Goal: Use online tool/utility

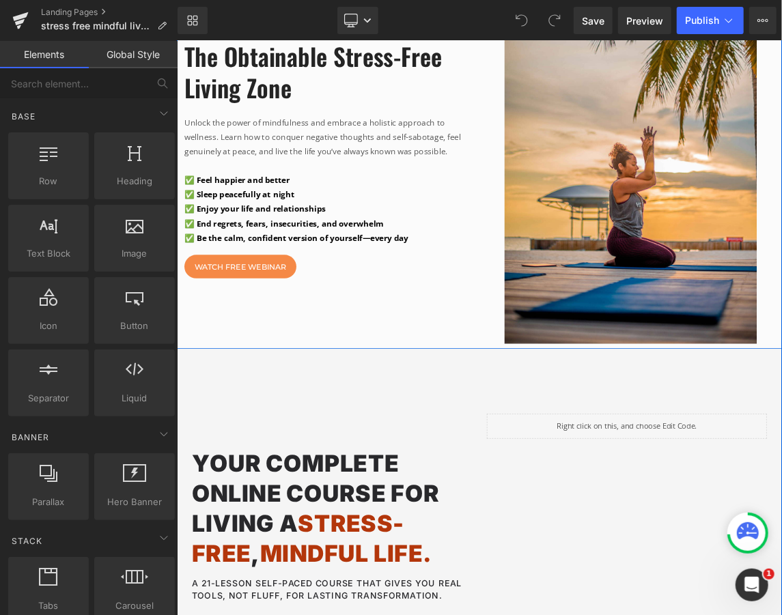
scroll to position [849, 0]
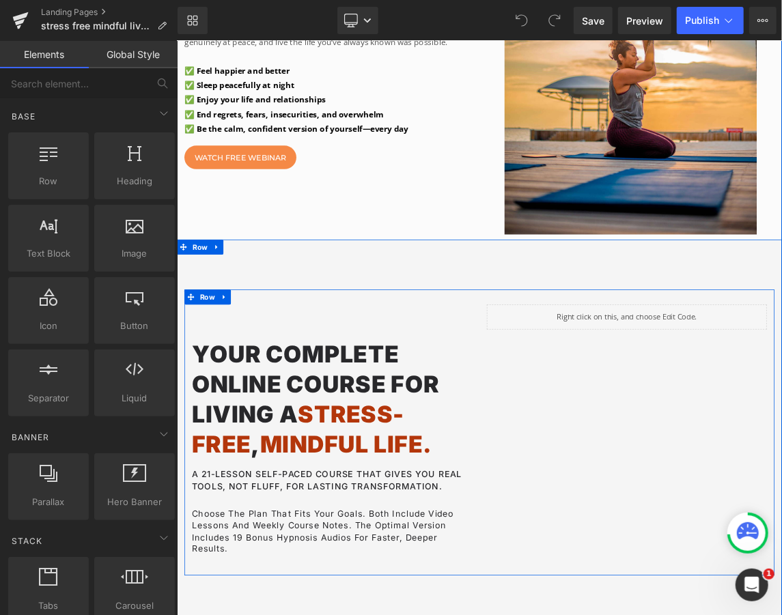
click at [595, 488] on div "Your Complete Online Course for Living a Stress-Free , Mindful Life. Heading A …" at bounding box center [589, 575] width 806 height 391
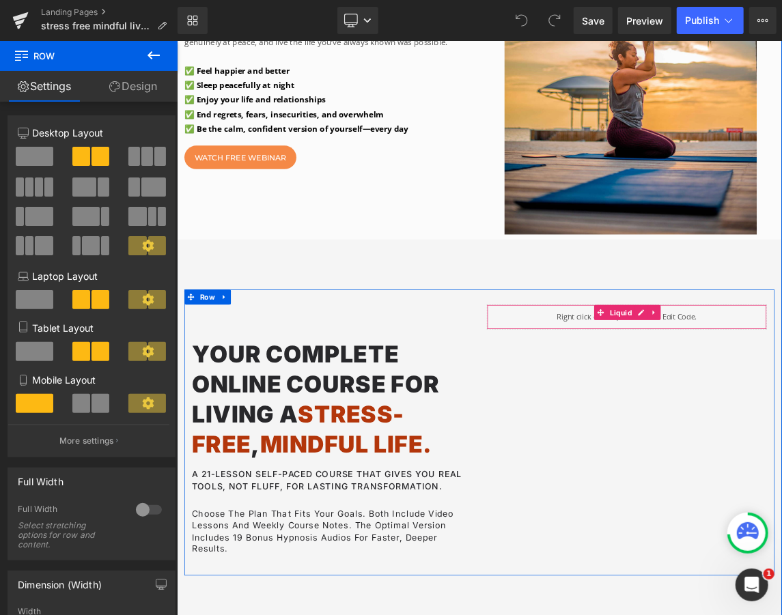
click at [707, 427] on div "Liquid" at bounding box center [790, 418] width 382 height 34
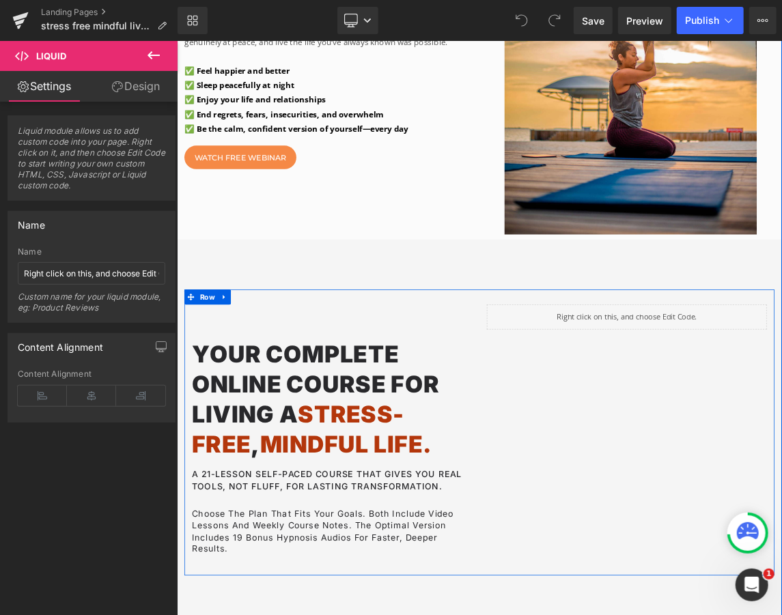
click at [698, 477] on div "Your Complete Online Course for Living a Stress-Free , Mindful Life. Heading A …" at bounding box center [589, 575] width 806 height 391
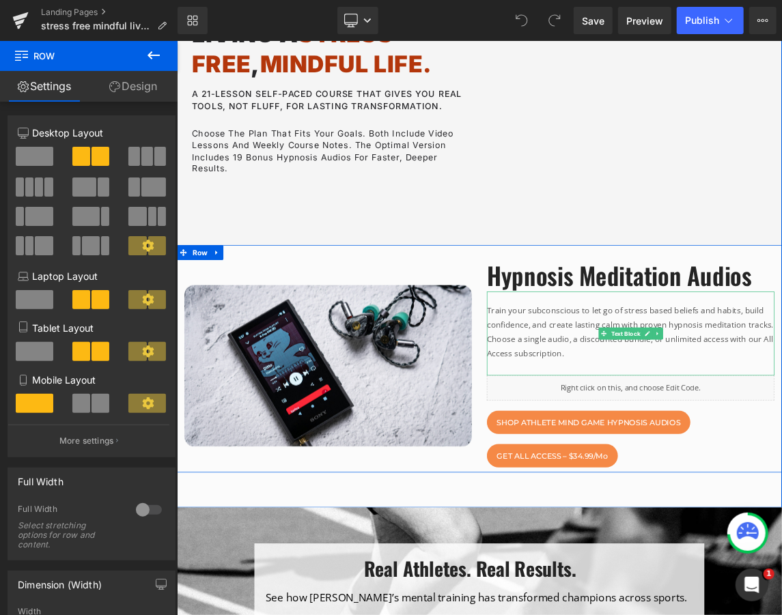
scroll to position [1396, 0]
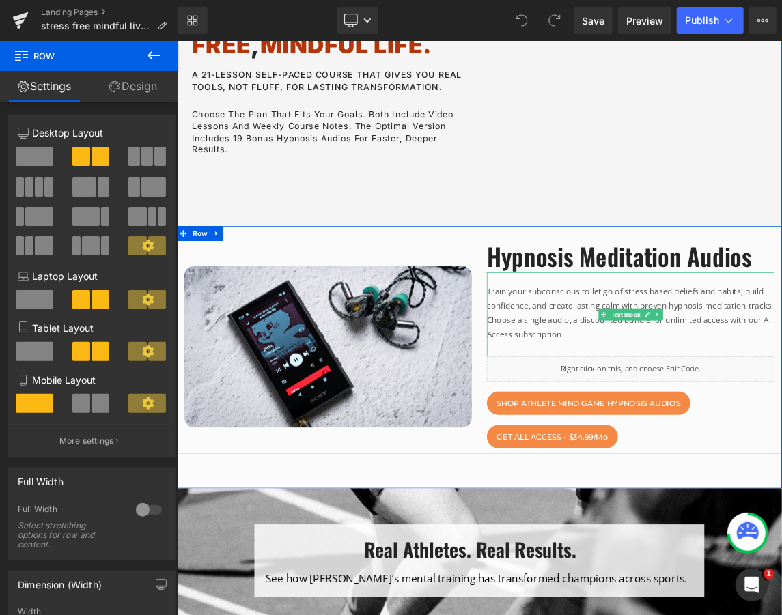
click at [677, 447] on p "Train your subconscious to let go of stress based beliefs and habits, build con…" at bounding box center [795, 412] width 393 height 79
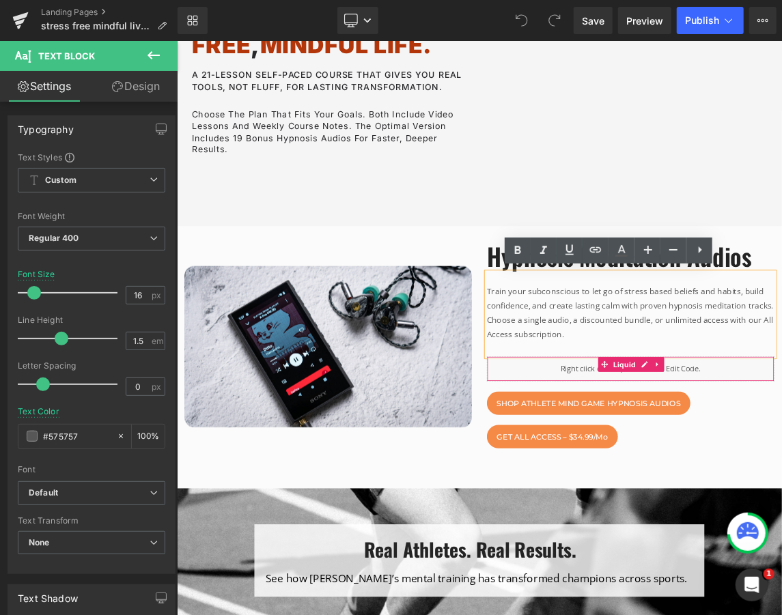
click at [694, 483] on div "Liquid" at bounding box center [795, 488] width 393 height 34
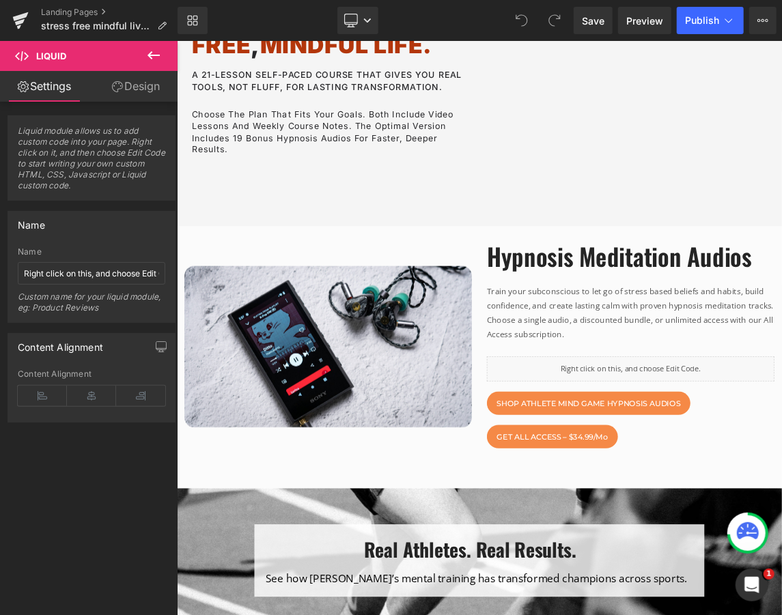
click at [33, 59] on span "Liquid" at bounding box center [82, 56] width 137 height 30
click at [135, 82] on link "Design" at bounding box center [135, 86] width 89 height 31
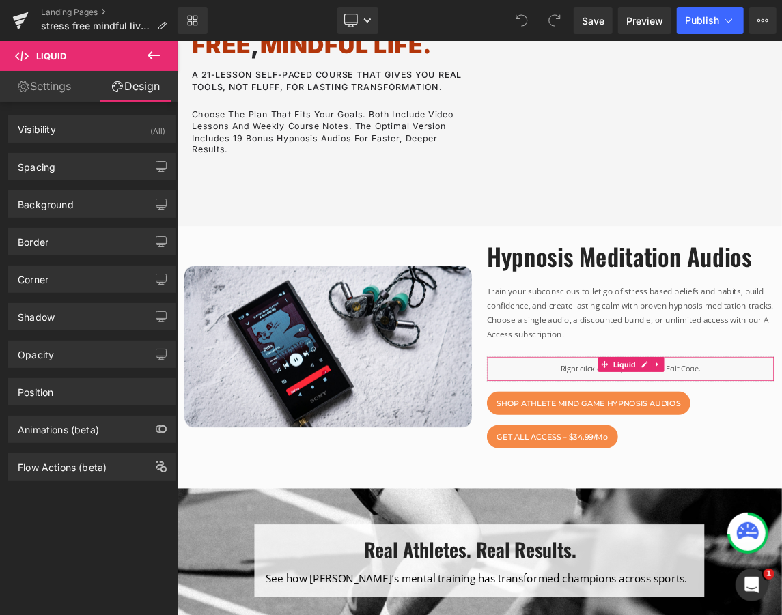
click at [52, 82] on link "Settings" at bounding box center [44, 86] width 89 height 31
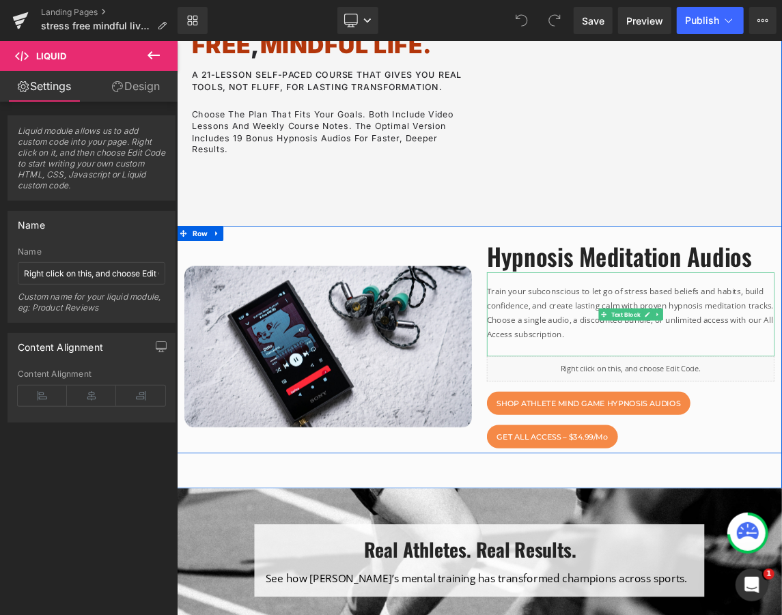
click at [711, 395] on p "Train your subconscious to let go of stress based beliefs and habits, build con…" at bounding box center [795, 412] width 393 height 79
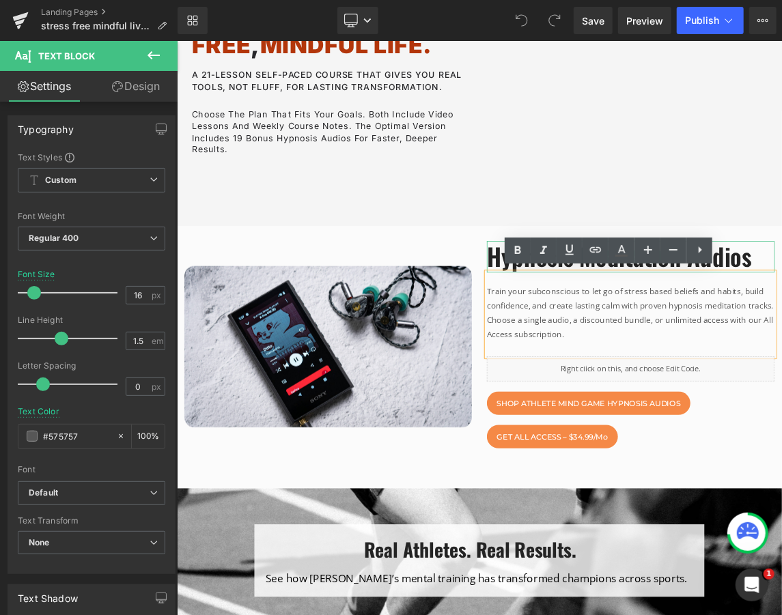
click at [781, 332] on h2 "Hypnosis Meditation Audios" at bounding box center [795, 334] width 393 height 42
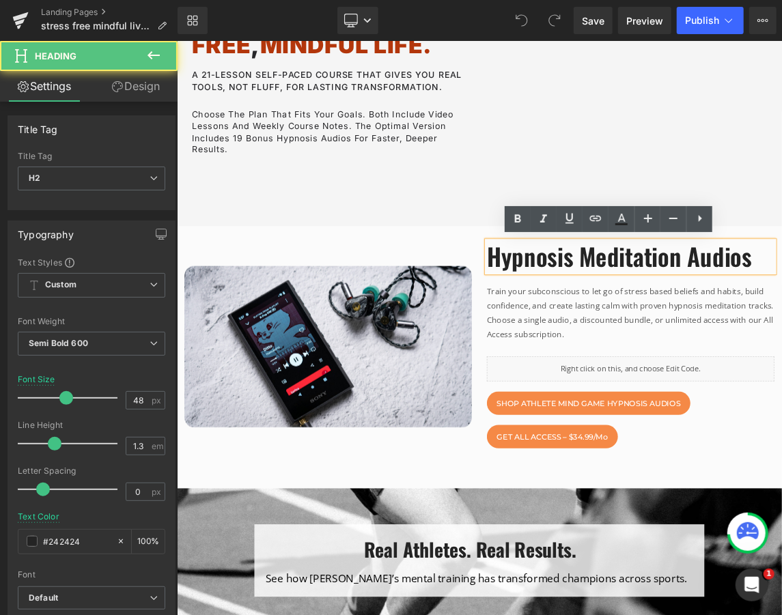
click at [781, 341] on h2 "Hypnosis Meditation Audios" at bounding box center [795, 334] width 393 height 42
click at [781, 339] on h2 "Hypnosis Meditation Audios" at bounding box center [795, 334] width 393 height 42
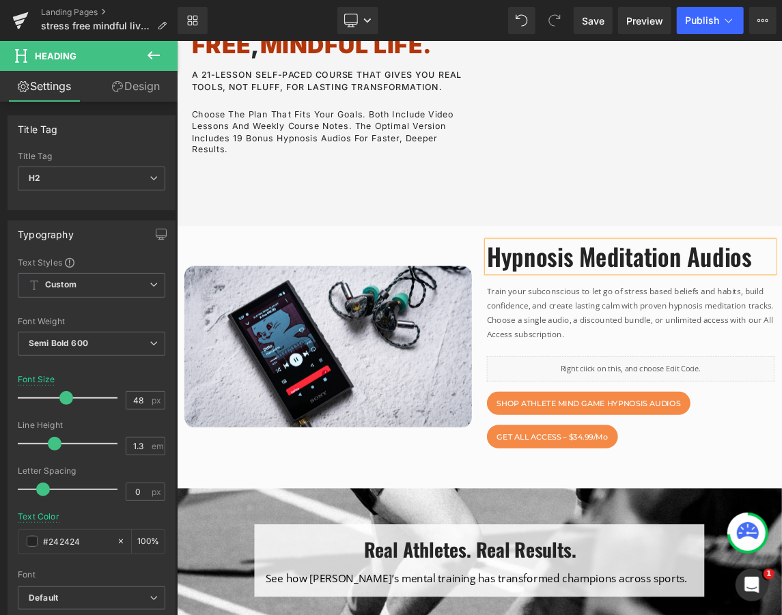
click at [781, 454] on p at bounding box center [795, 461] width 393 height 20
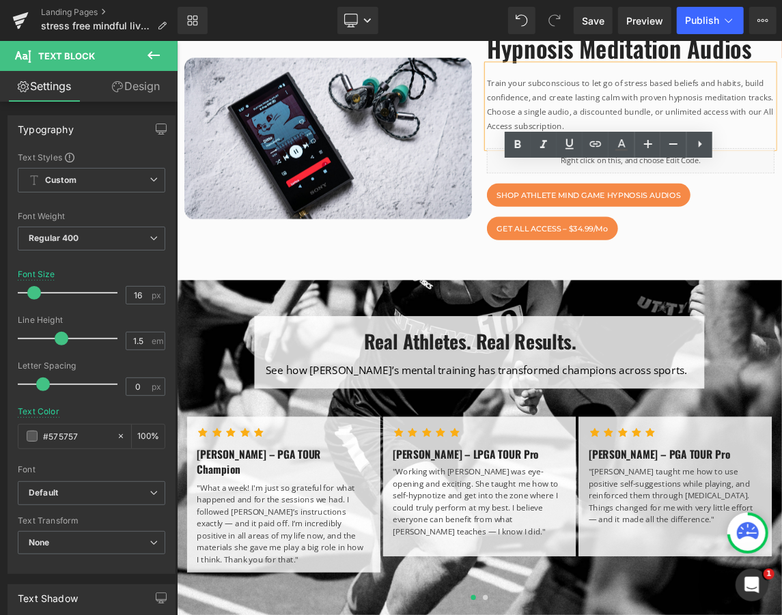
scroll to position [1699, 0]
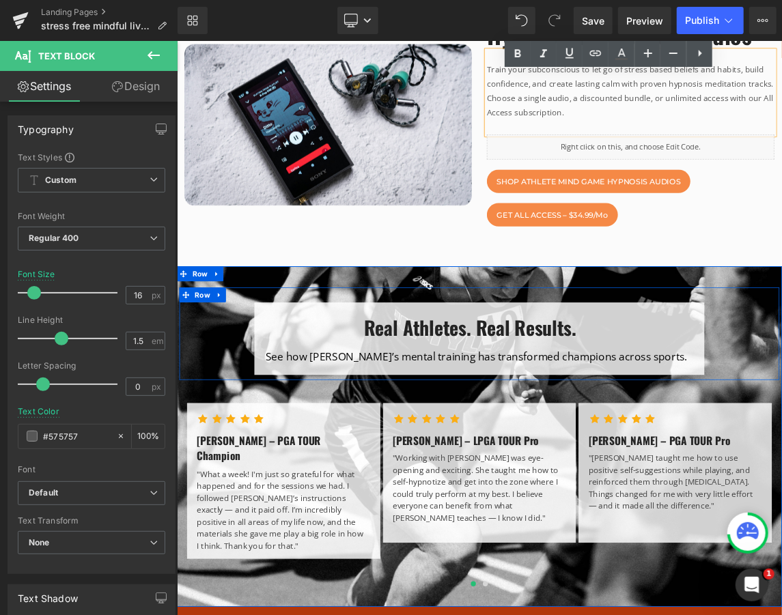
click at [781, 427] on div "Real Athletes. Real Results. Heading See how [PERSON_NAME]’s mental training ha…" at bounding box center [589, 446] width 819 height 99
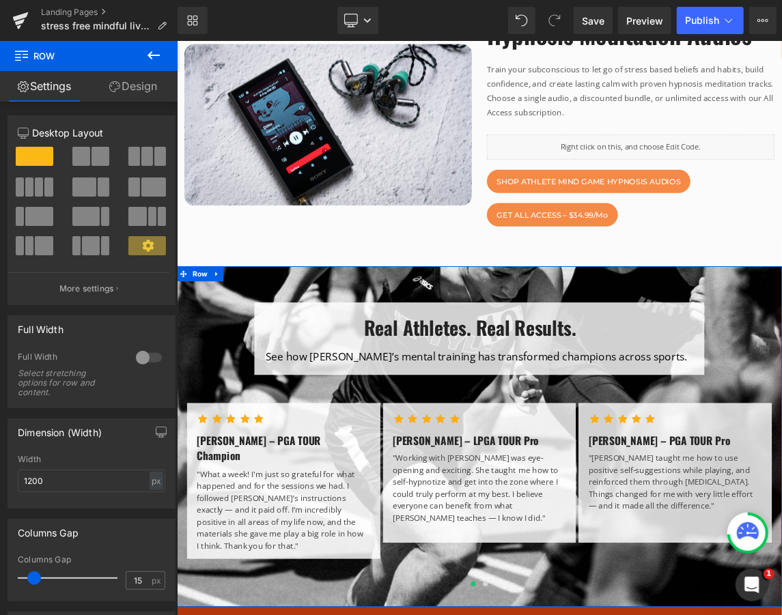
click at [781, 359] on div "Real Athletes. Real Results. Heading See how [PERSON_NAME]’s mental training ha…" at bounding box center [589, 580] width 826 height 465
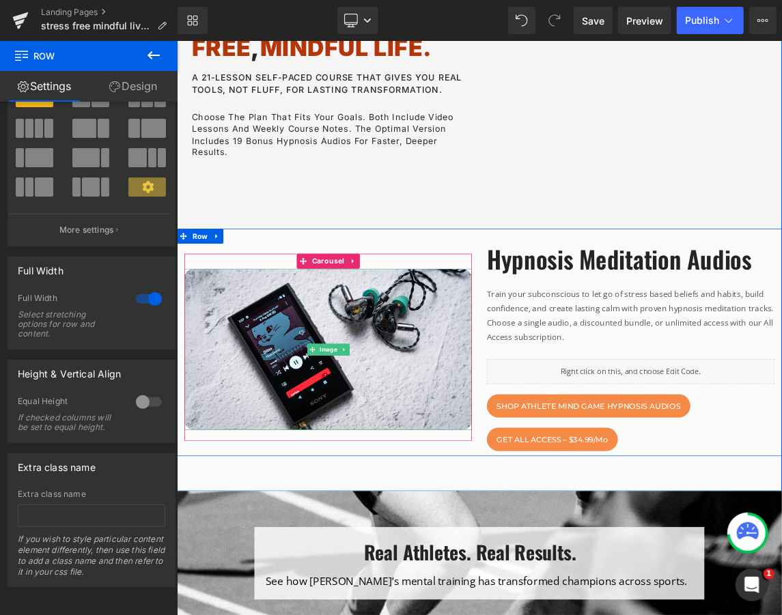
scroll to position [1574, 0]
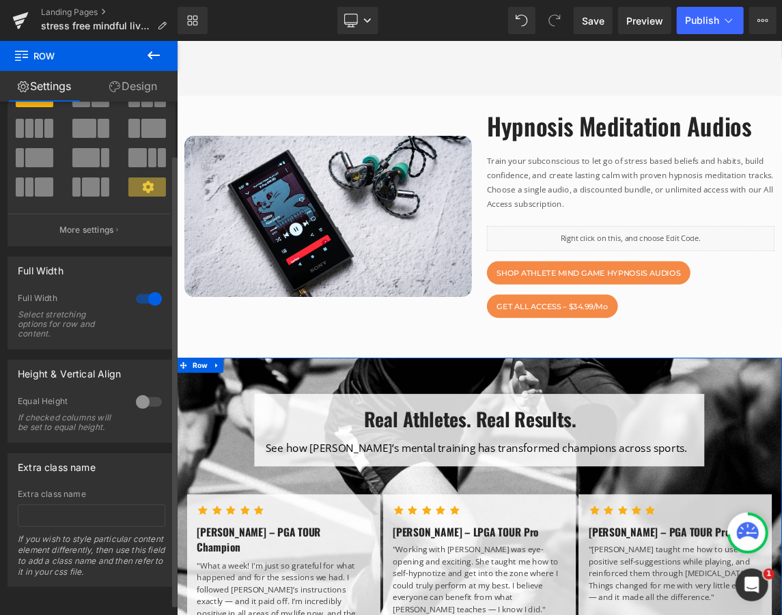
click at [152, 188] on span at bounding box center [147, 187] width 38 height 19
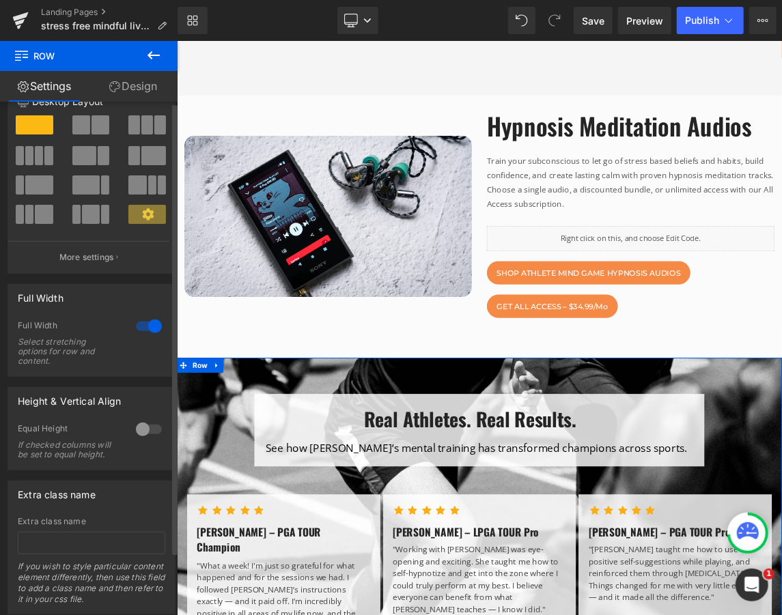
scroll to position [0, 0]
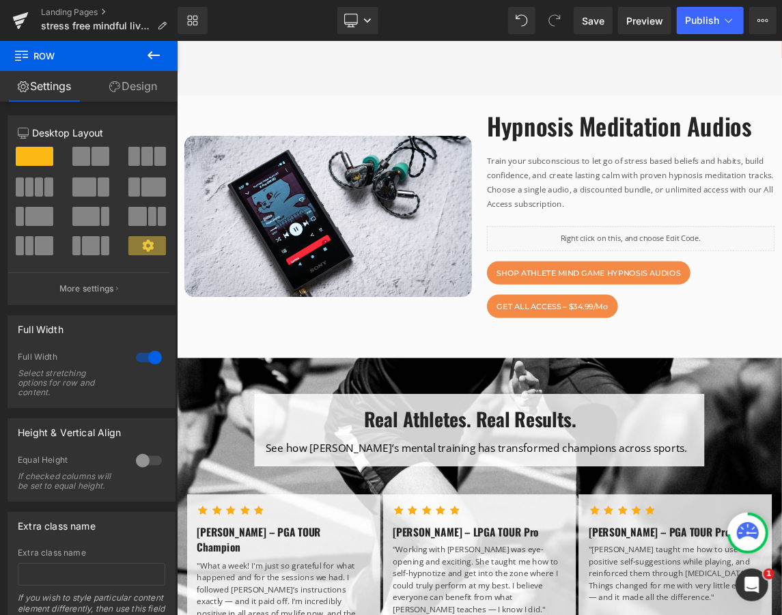
click at [16, 55] on icon at bounding box center [21, 54] width 13 height 13
click at [22, 56] on icon at bounding box center [21, 54] width 13 height 13
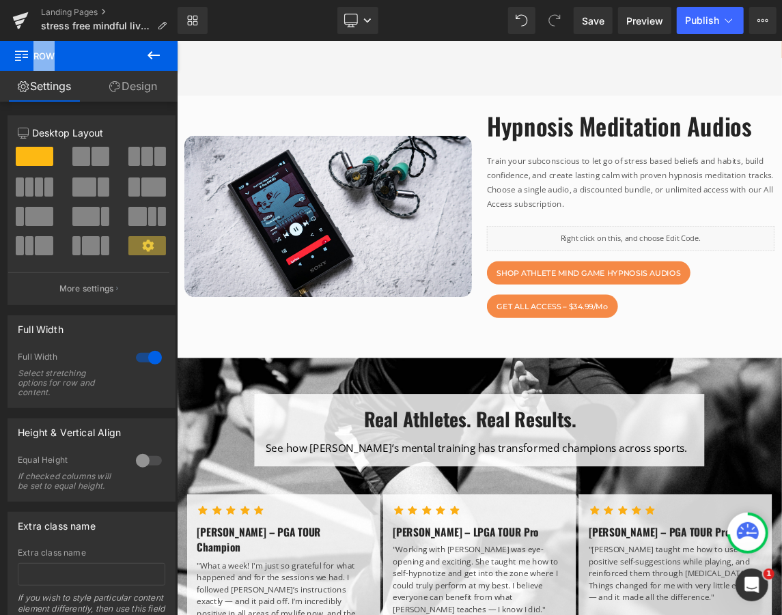
click at [22, 56] on icon at bounding box center [21, 54] width 13 height 13
click at [754, 20] on button "View Live Page View with current Template Save Template to Library Schedule Pub…" at bounding box center [762, 20] width 27 height 27
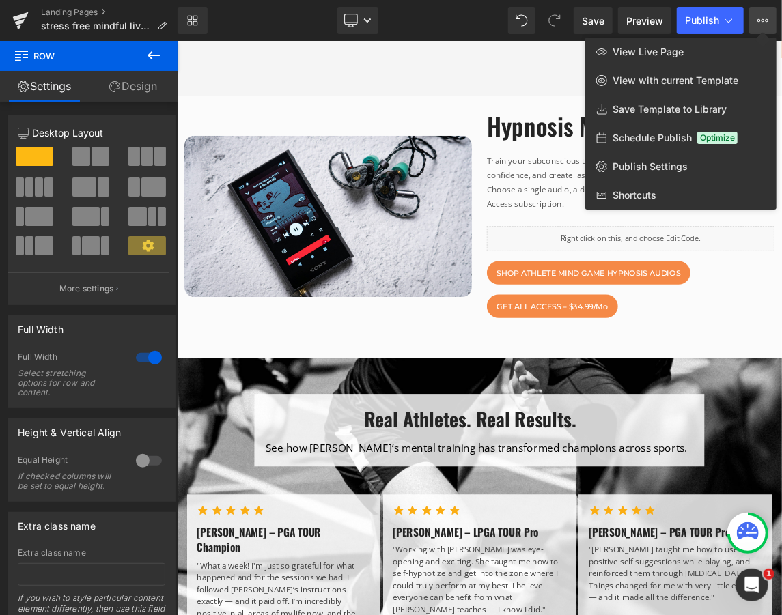
click at [754, 20] on button "View Live Page View with current Template Save Template to Library Schedule Pub…" at bounding box center [762, 20] width 27 height 27
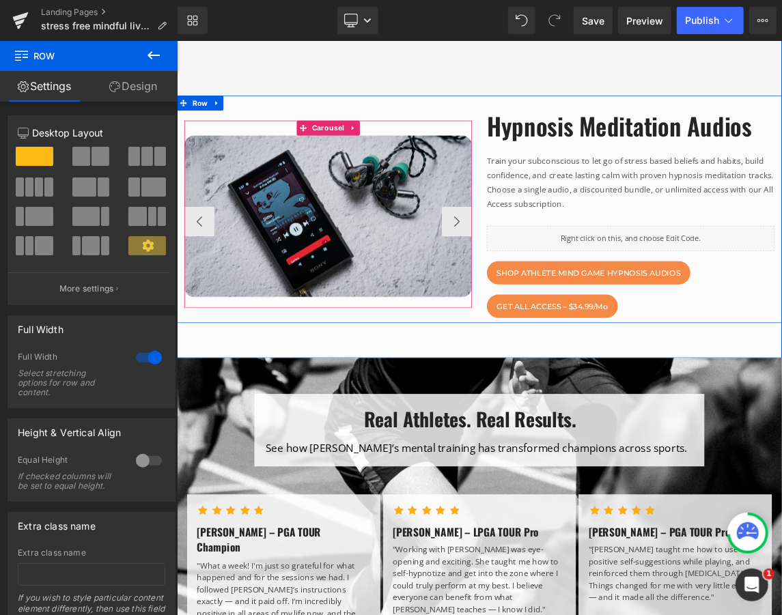
click at [513, 333] on img at bounding box center [382, 279] width 393 height 221
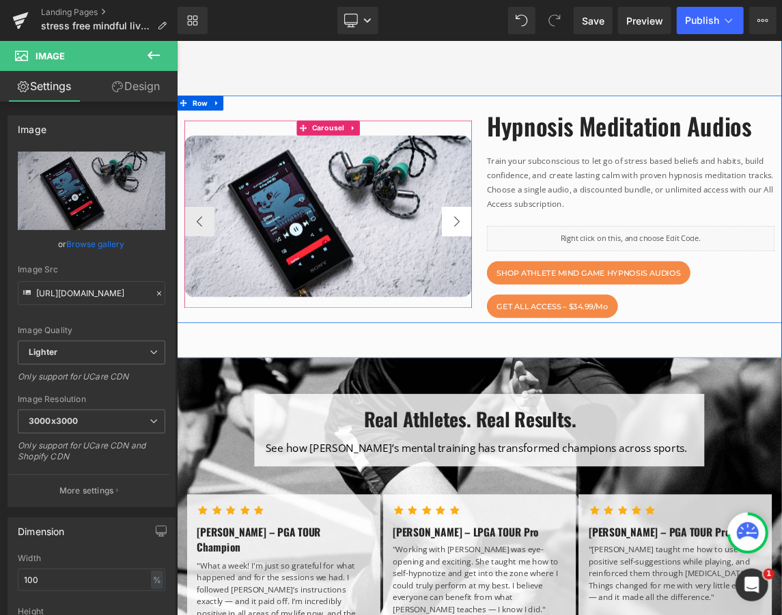
click at [543, 288] on button "›" at bounding box center [558, 286] width 41 height 41
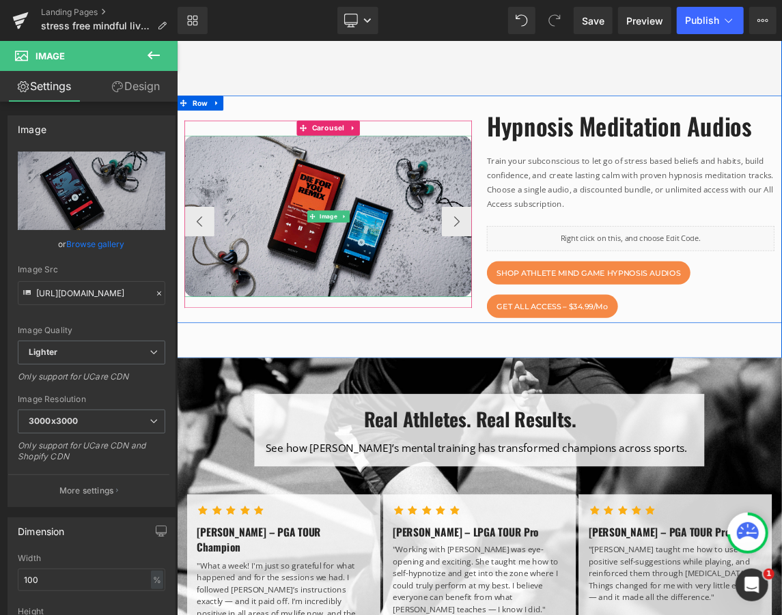
click at [455, 311] on img at bounding box center [382, 279] width 393 height 221
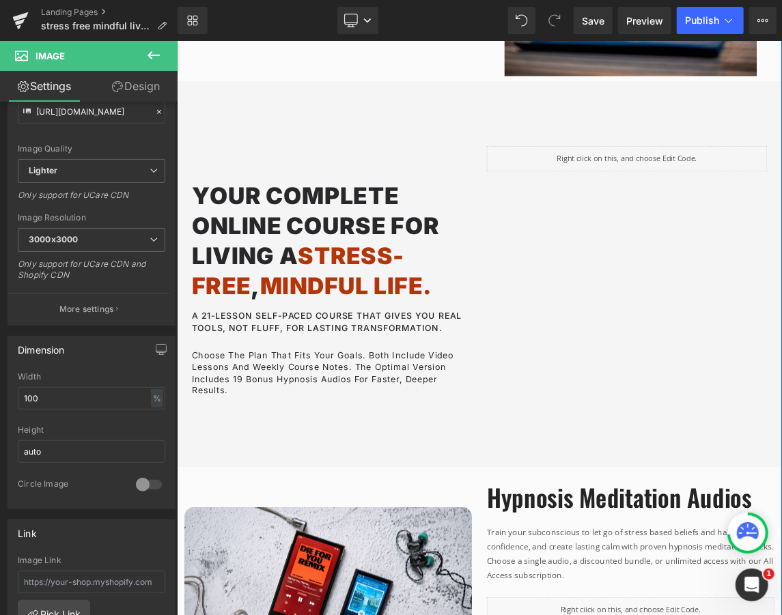
scroll to position [907, 0]
